Goal: Task Accomplishment & Management: Manage account settings

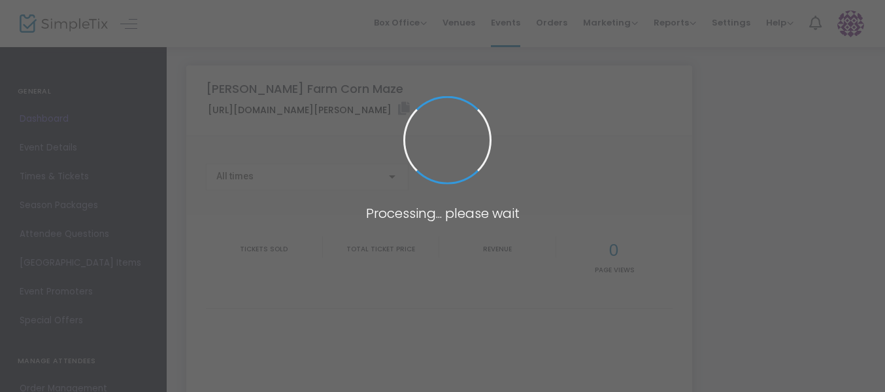
type input "[URL][DOMAIN_NAME][PERSON_NAME]"
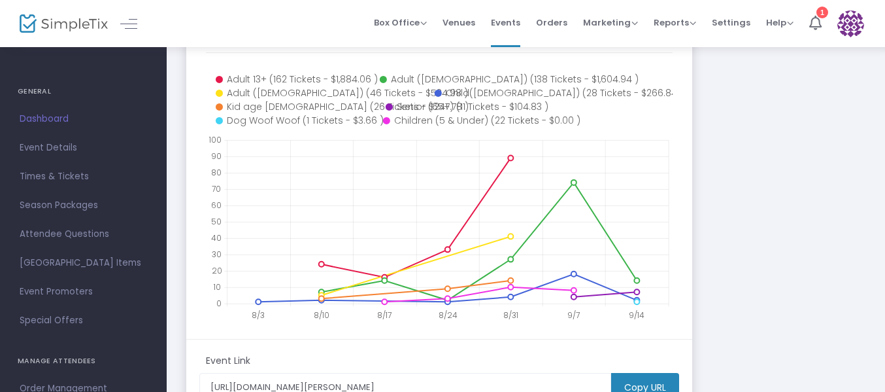
scroll to position [254, 0]
click at [77, 184] on span "Times & Tickets" at bounding box center [83, 176] width 127 height 17
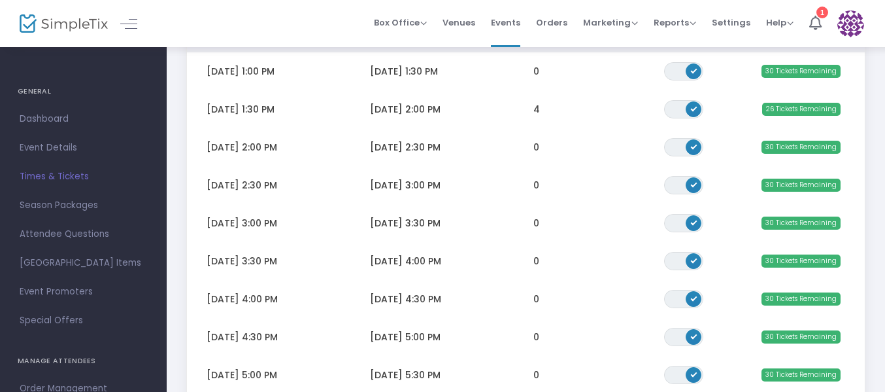
scroll to position [189, 0]
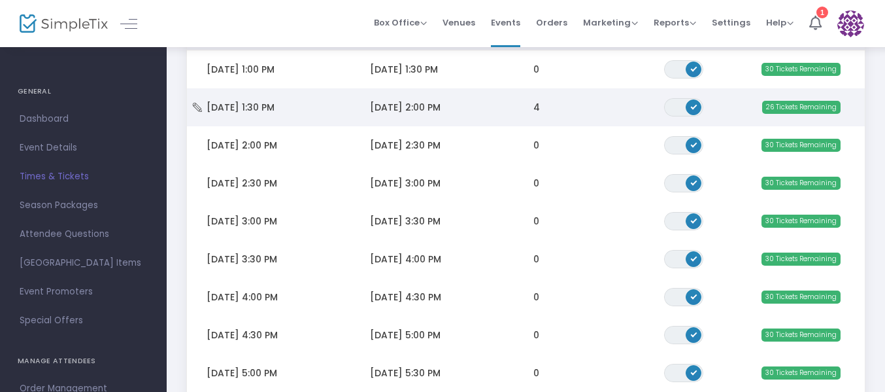
click at [529, 107] on td "4" at bounding box center [579, 107] width 131 height 38
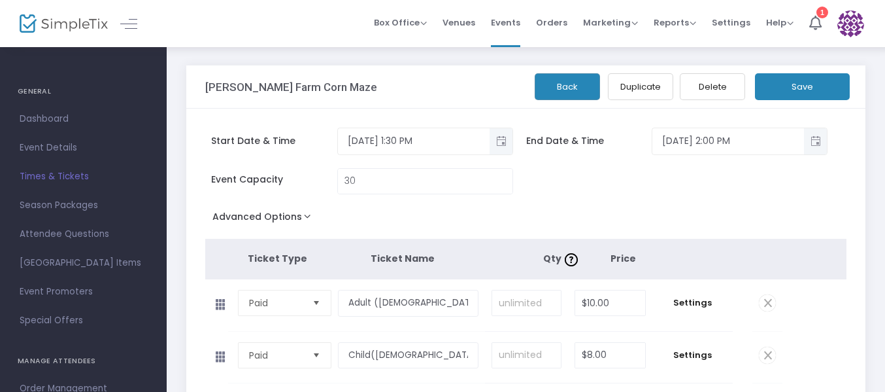
click at [563, 89] on button "Back" at bounding box center [567, 86] width 65 height 27
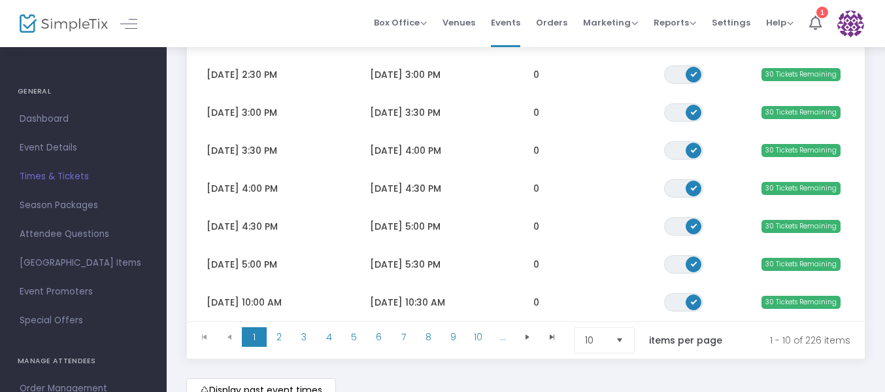
scroll to position [299, 0]
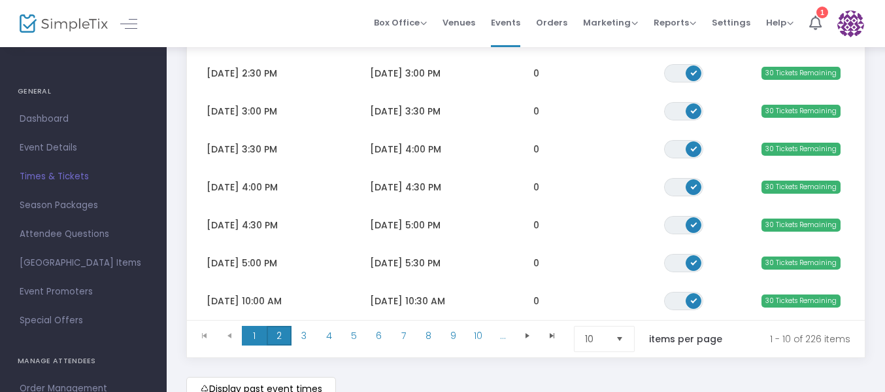
click at [284, 343] on span "2" at bounding box center [279, 336] width 25 height 20
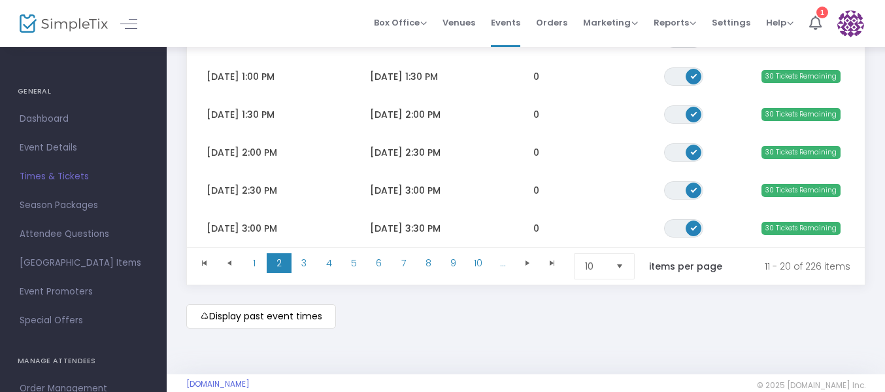
scroll to position [375, 0]
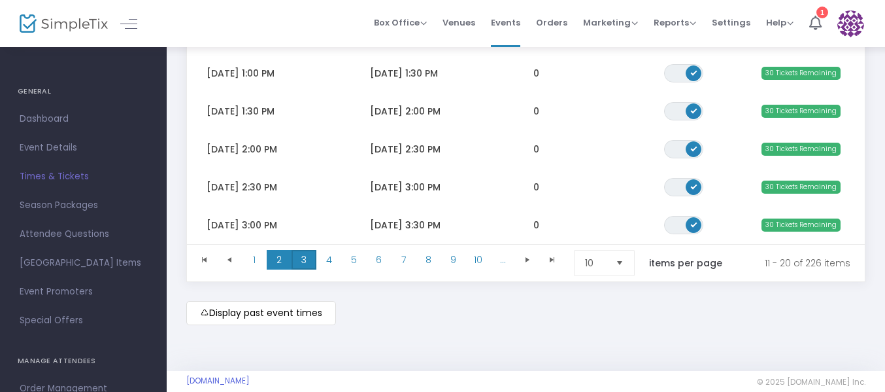
click at [312, 263] on span "3" at bounding box center [304, 260] width 25 height 20
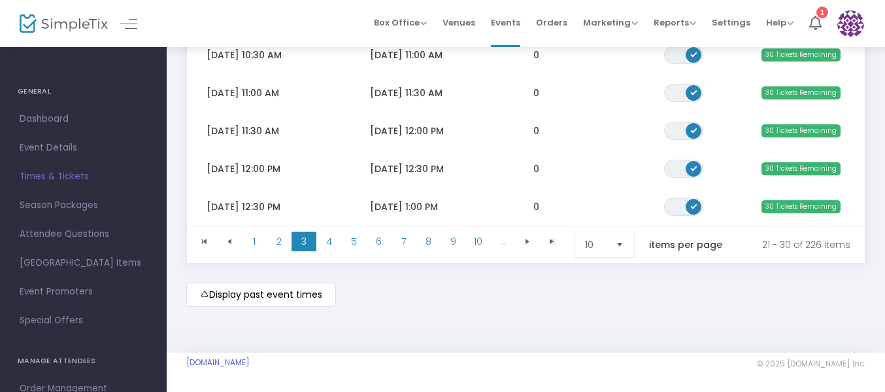
scroll to position [402, 0]
click at [620, 252] on button "Select" at bounding box center [619, 244] width 18 height 25
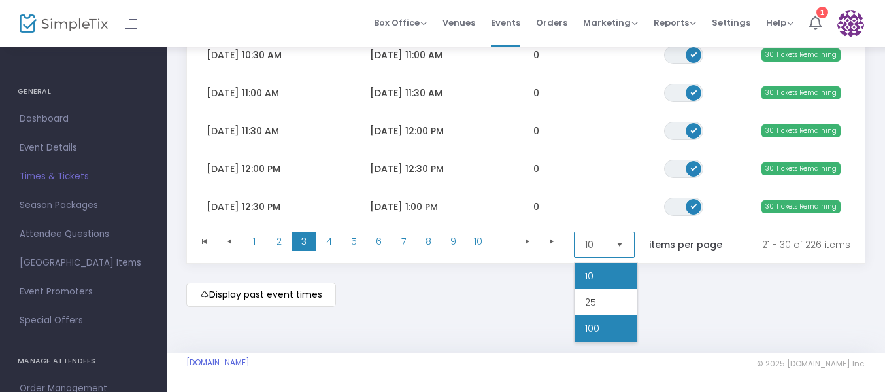
click at [613, 320] on li "100" at bounding box center [606, 328] width 63 height 26
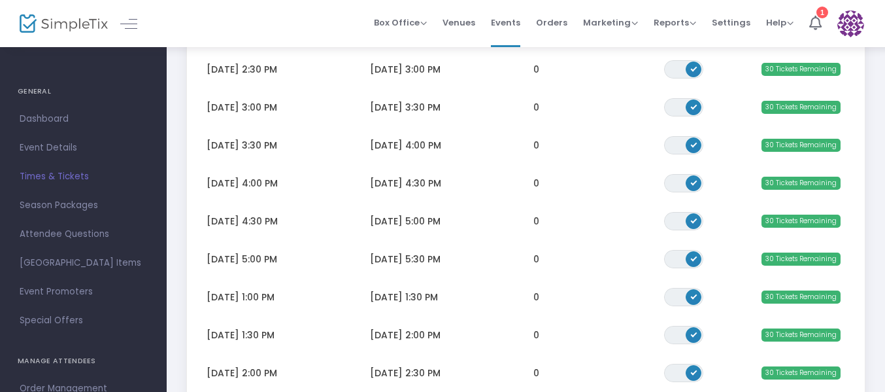
scroll to position [1441, 0]
